Goal: Complete application form

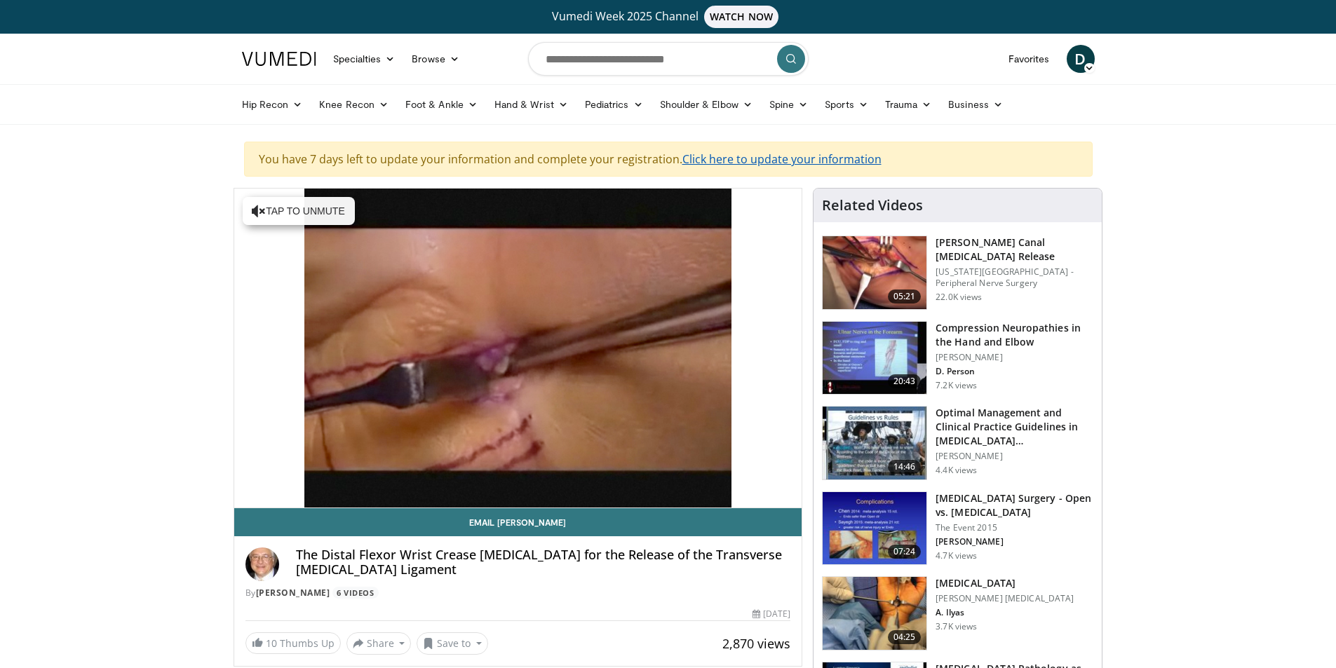
click at [745, 161] on link "Click here to update your information" at bounding box center [781, 158] width 199 height 15
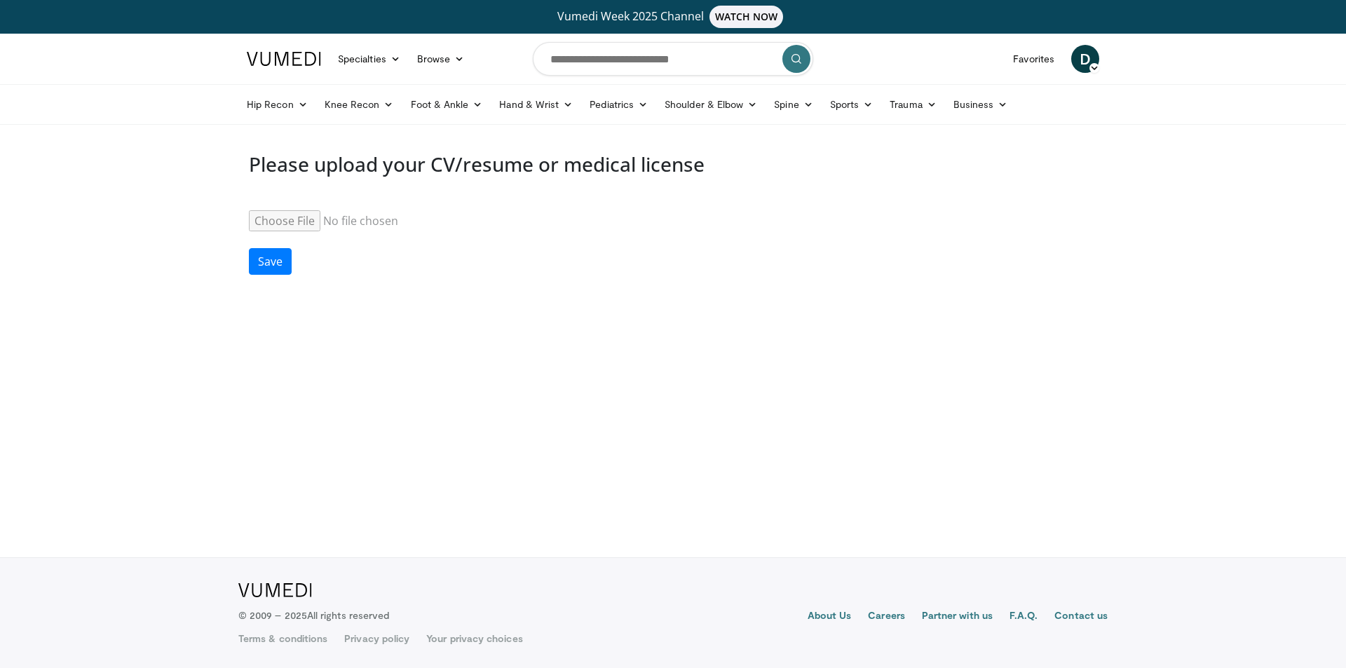
click at [284, 220] on input "Resume" at bounding box center [356, 220] width 215 height 21
click at [281, 224] on input "Resume" at bounding box center [356, 220] width 215 height 21
click at [1088, 64] on span "D" at bounding box center [1085, 59] width 28 height 28
click at [350, 225] on input "Resume" at bounding box center [356, 220] width 215 height 21
click at [401, 168] on h3 "Please upload your CV/resume or medical license" at bounding box center [673, 165] width 848 height 24
